Goal: Information Seeking & Learning: Check status

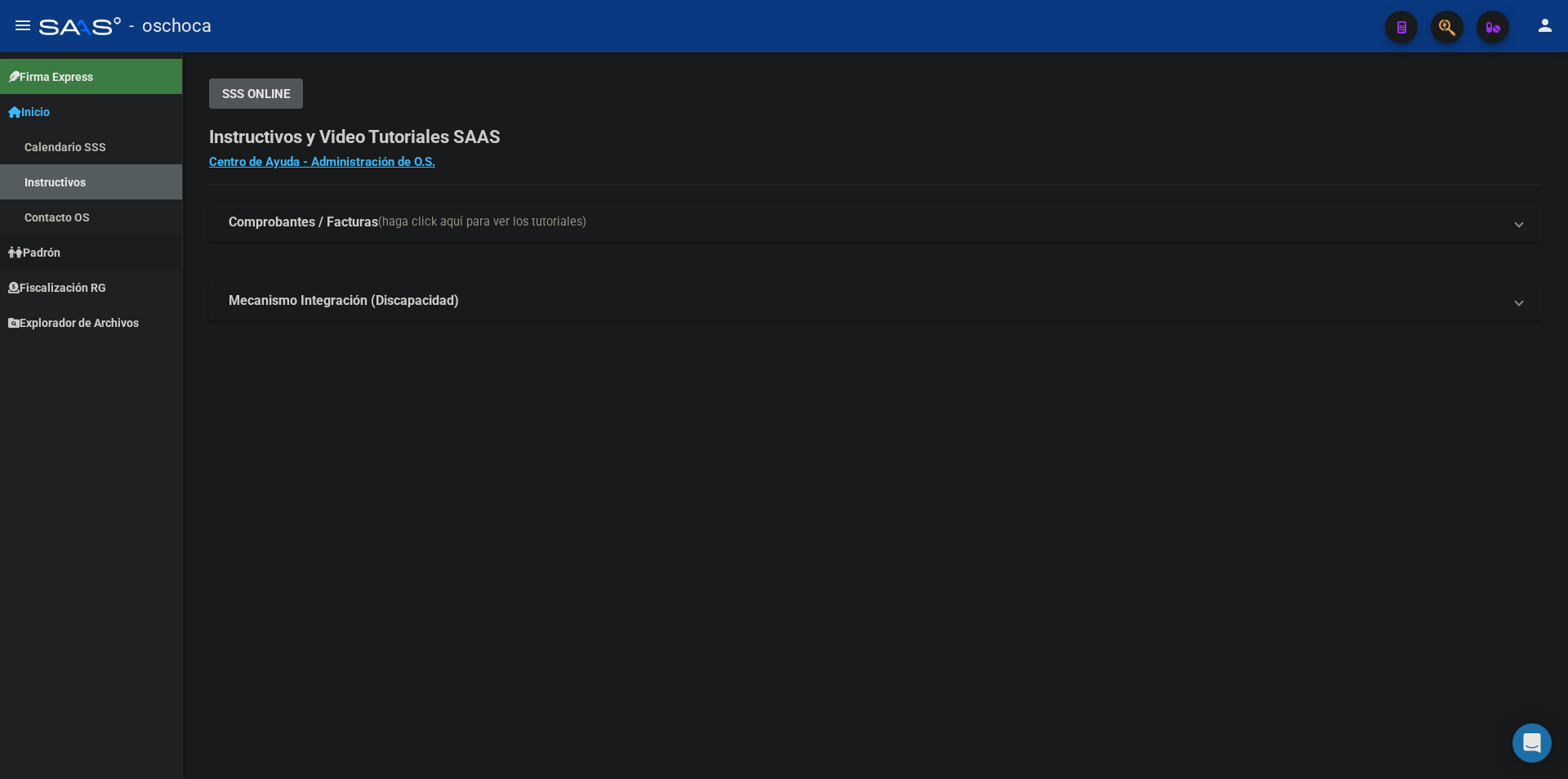
click at [68, 264] on link "Padrón" at bounding box center [91, 253] width 182 height 35
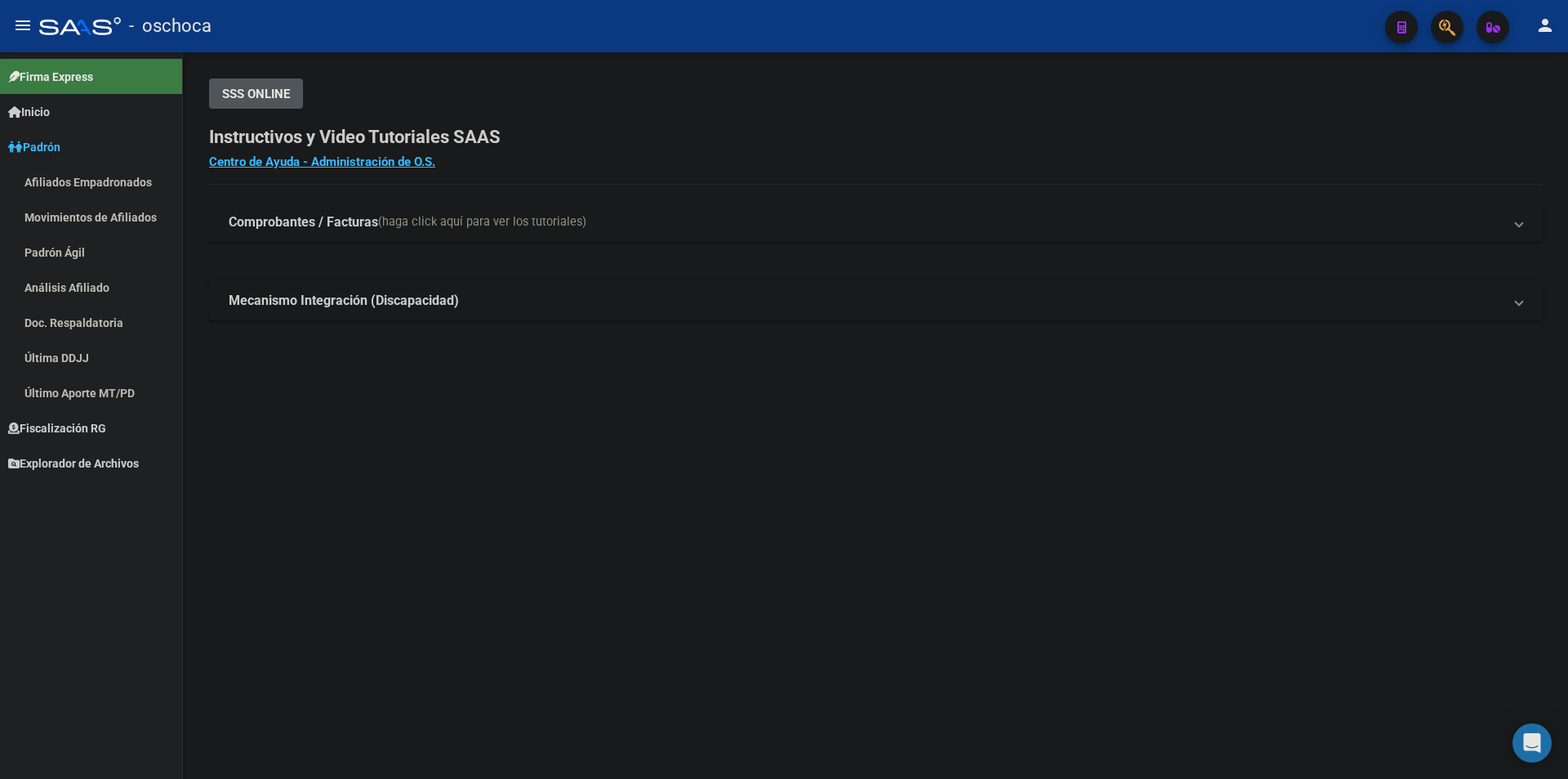
click at [85, 284] on mat-nav-list "Afiliados Empadronados Movimientos de Afiliados Padrón Ágil Análisis Afiliado D…" at bounding box center [91, 286] width 182 height 246
click at [54, 137] on link "Padrón" at bounding box center [91, 147] width 182 height 35
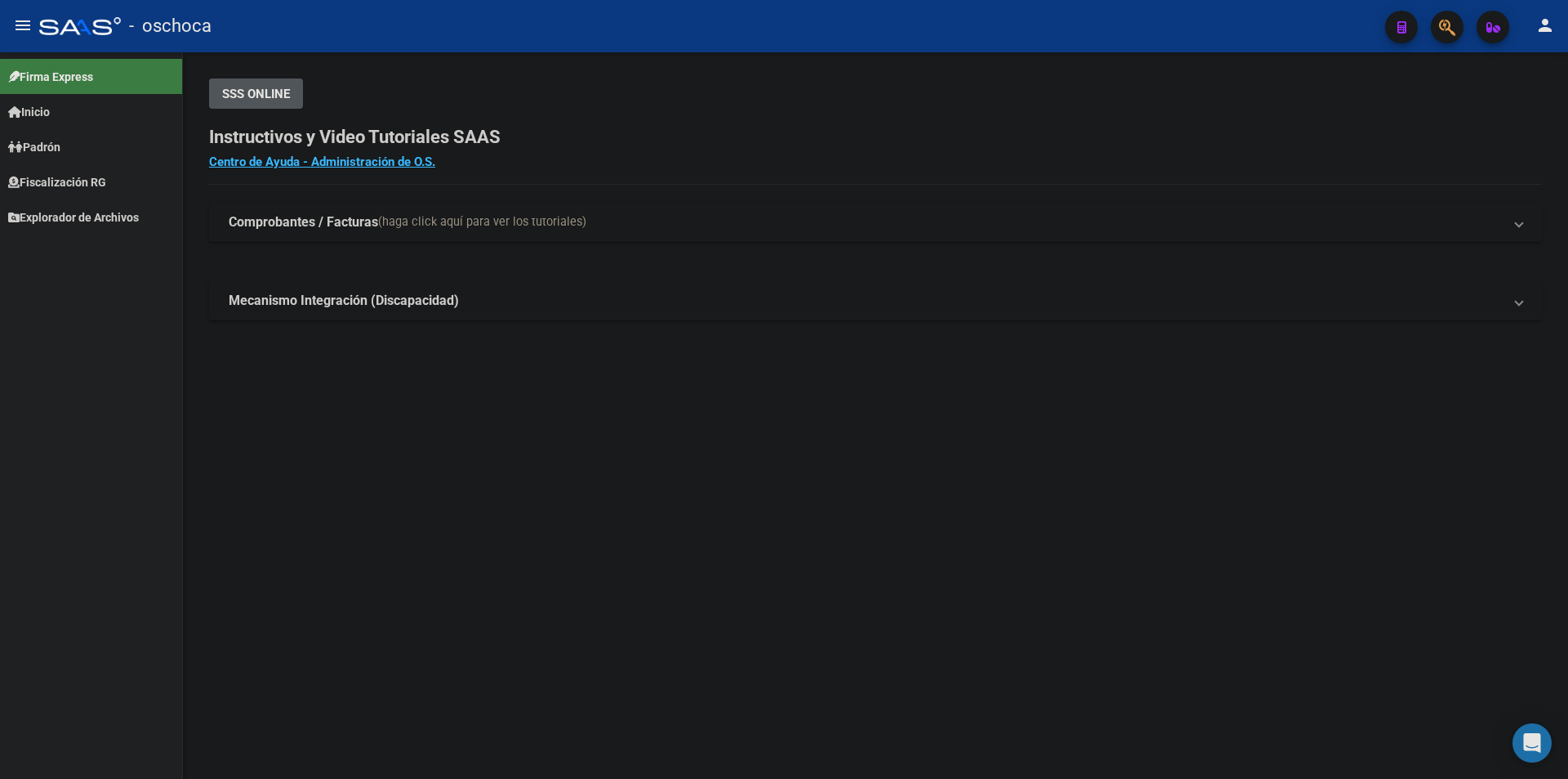
click at [68, 182] on span "Fiscalización RG" at bounding box center [57, 182] width 98 height 18
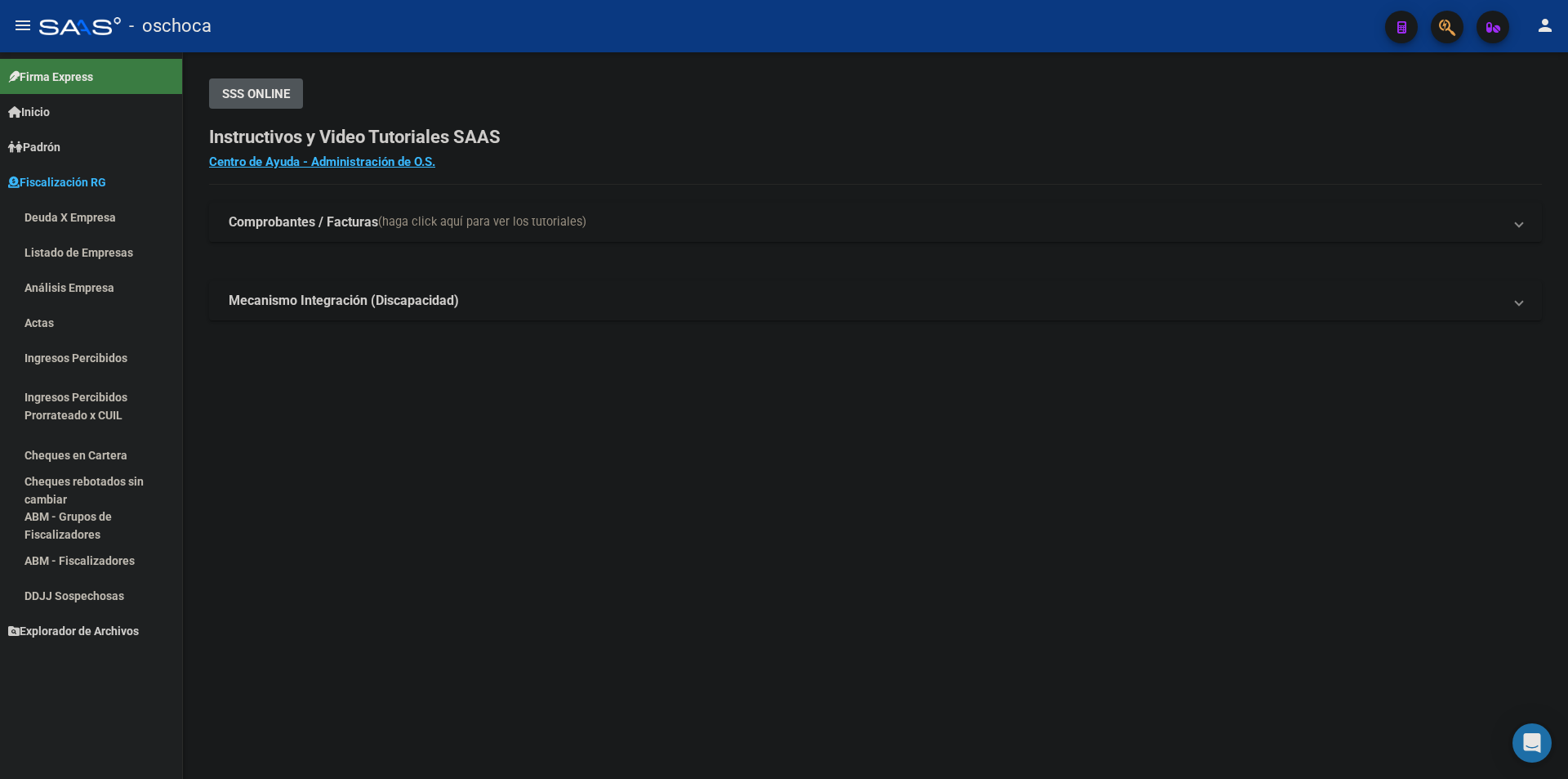
click at [77, 211] on link "Deuda X Empresa" at bounding box center [91, 217] width 182 height 35
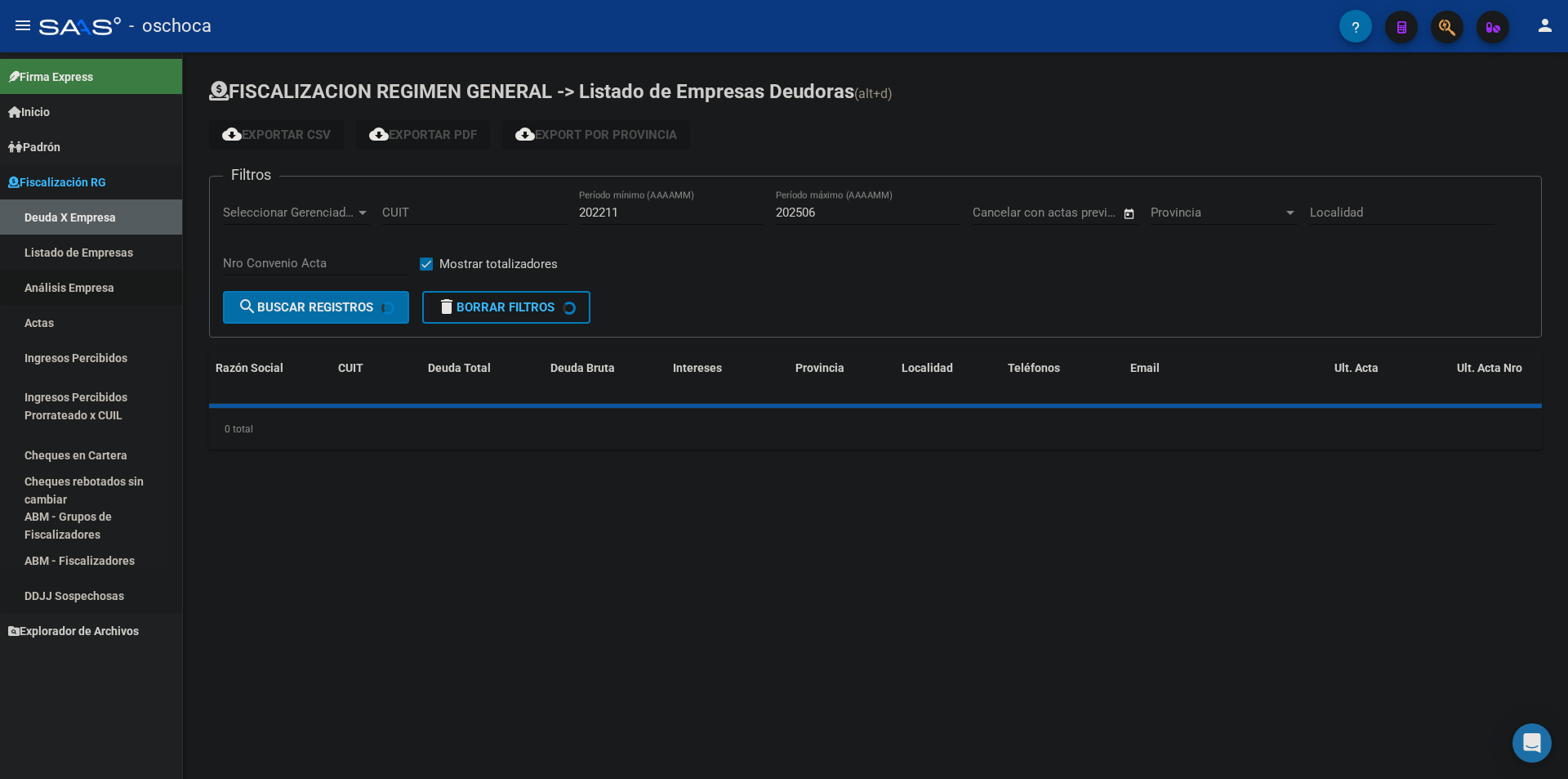
click at [95, 286] on link "Análisis Empresa" at bounding box center [91, 287] width 182 height 35
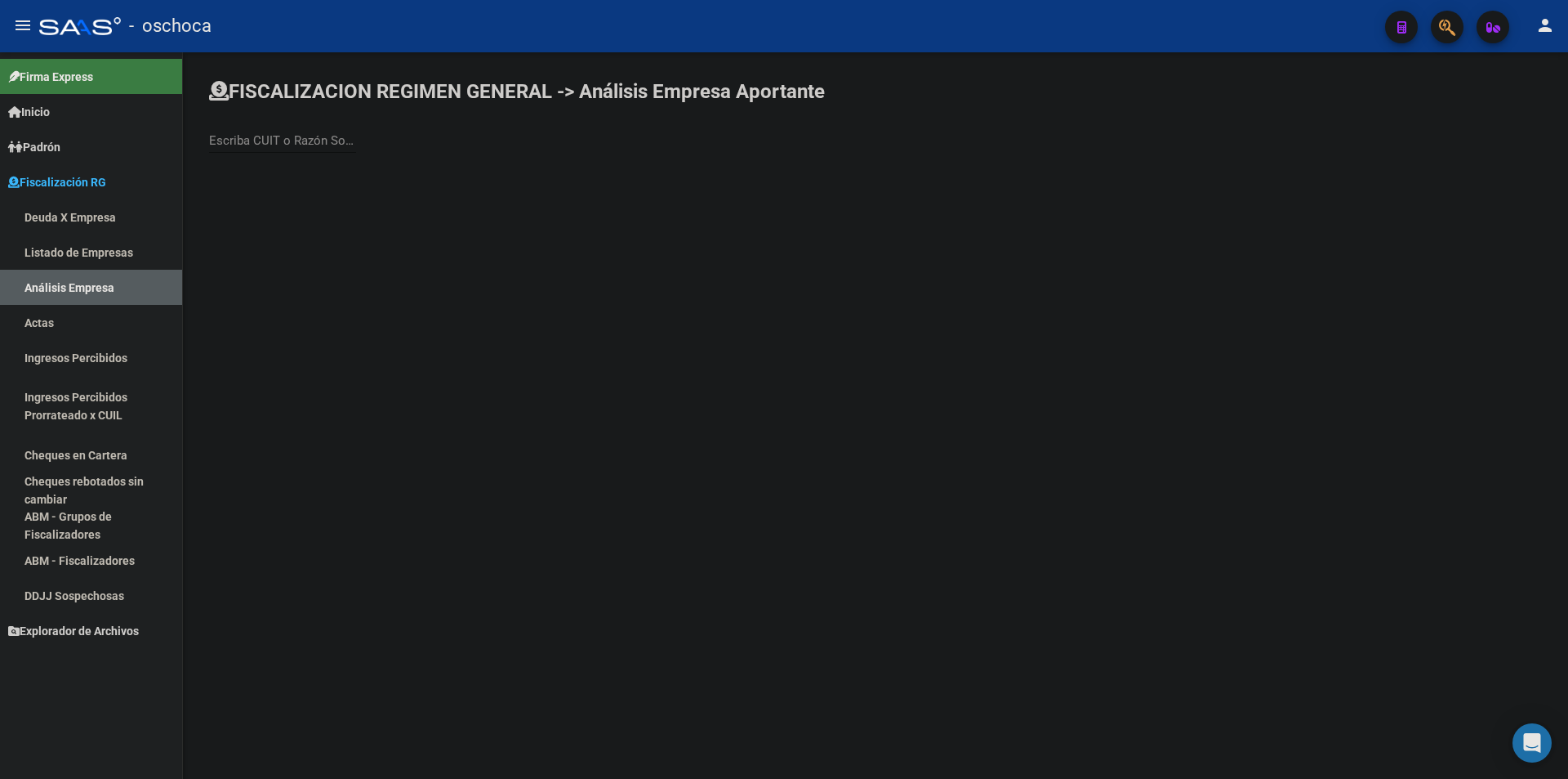
click at [260, 137] on div "Escriba CUIT o Razón Social para buscar" at bounding box center [283, 135] width 147 height 35
type input "[PERSON_NAME]"
click at [231, 174] on span "[PERSON_NAME]" at bounding box center [453, 172] width 464 height 39
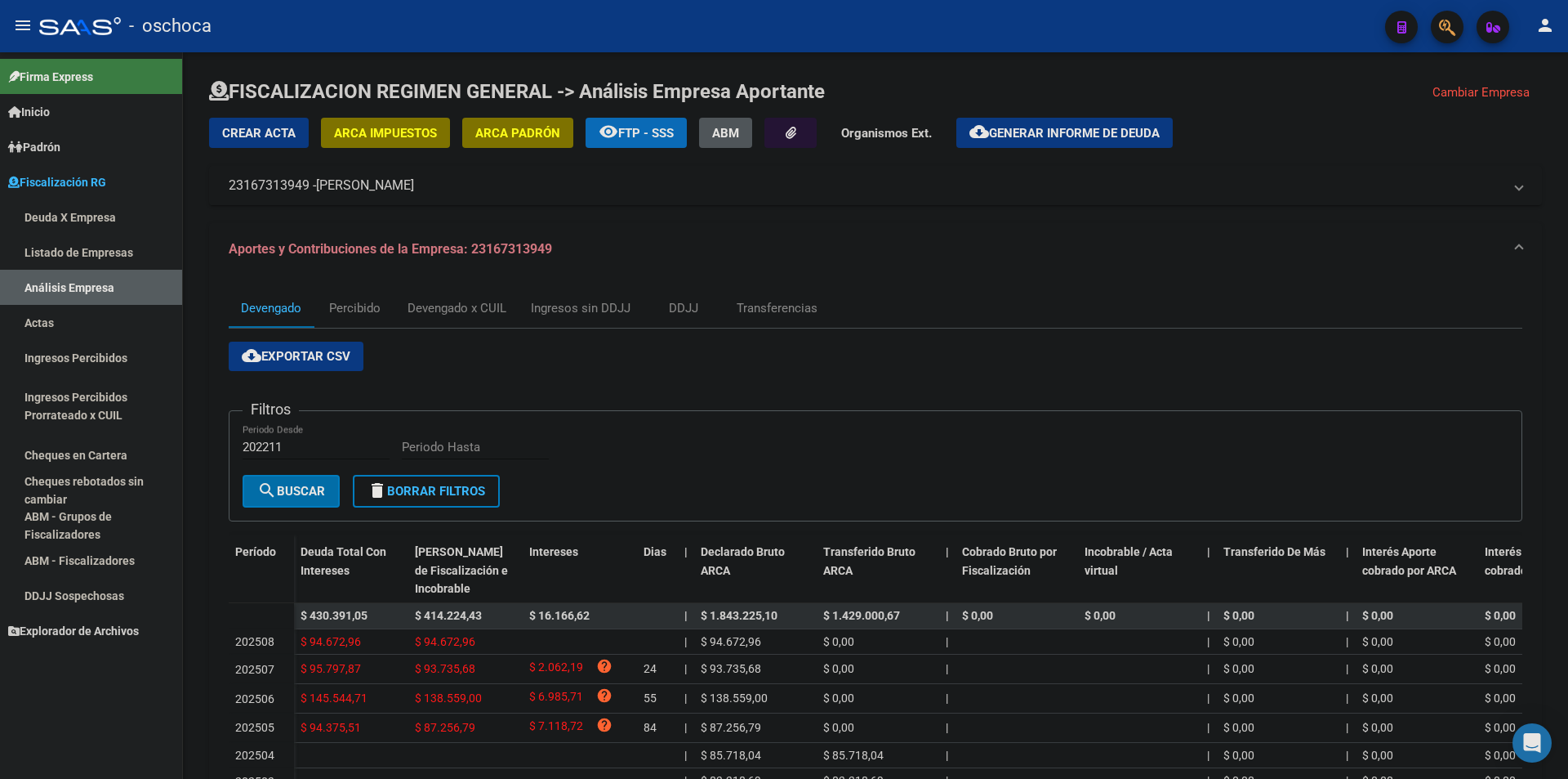
click at [460, 198] on mat-expansion-panel-header "23167313949 - [PERSON_NAME]" at bounding box center [876, 185] width 1332 height 39
